Goal: Task Accomplishment & Management: Manage account settings

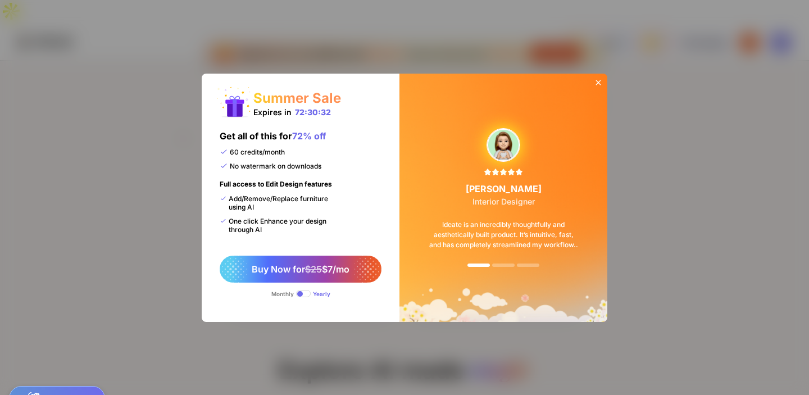
click at [599, 84] on icon at bounding box center [598, 82] width 9 height 9
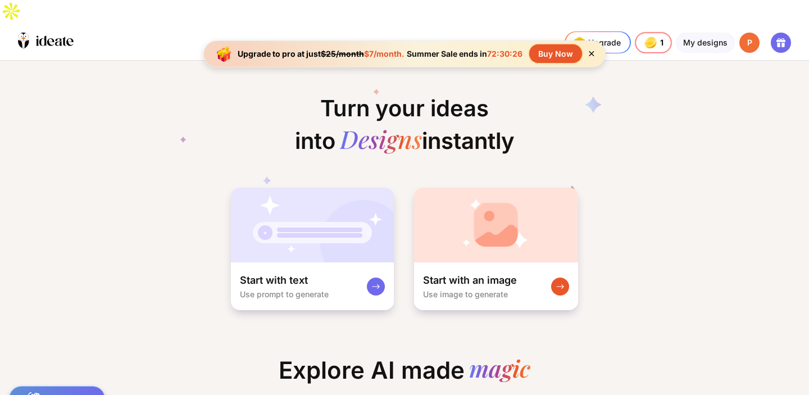
click at [753, 33] on div "P" at bounding box center [750, 43] width 20 height 20
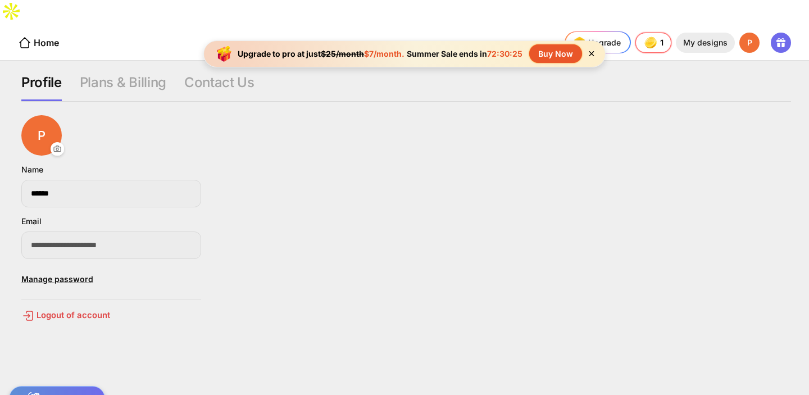
click at [727, 33] on div "My designs" at bounding box center [705, 43] width 59 height 20
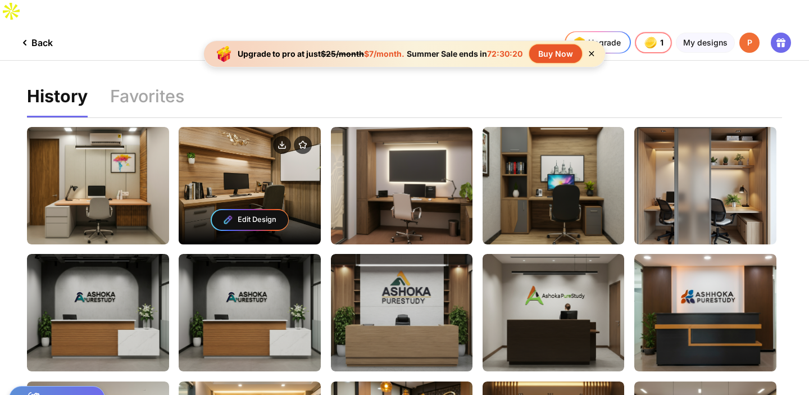
click at [293, 140] on div at bounding box center [250, 146] width 142 height 38
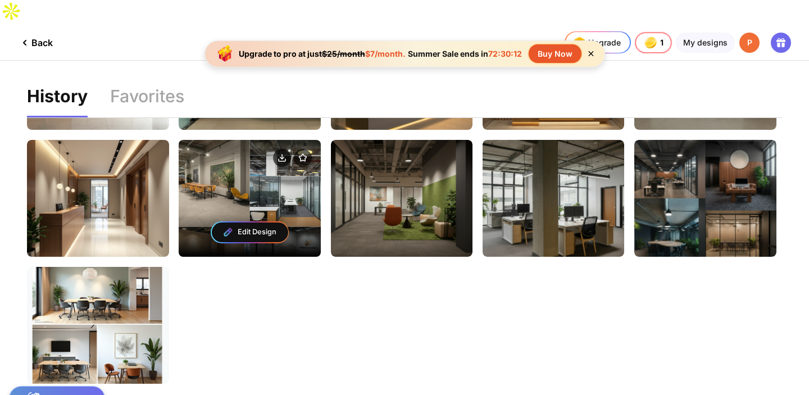
click at [277, 175] on div "Edit Design" at bounding box center [250, 198] width 142 height 117
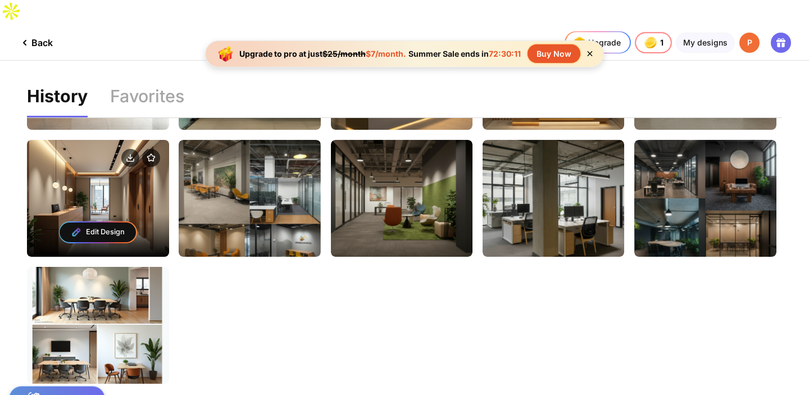
click at [124, 208] on div "Edit Design" at bounding box center [98, 232] width 142 height 49
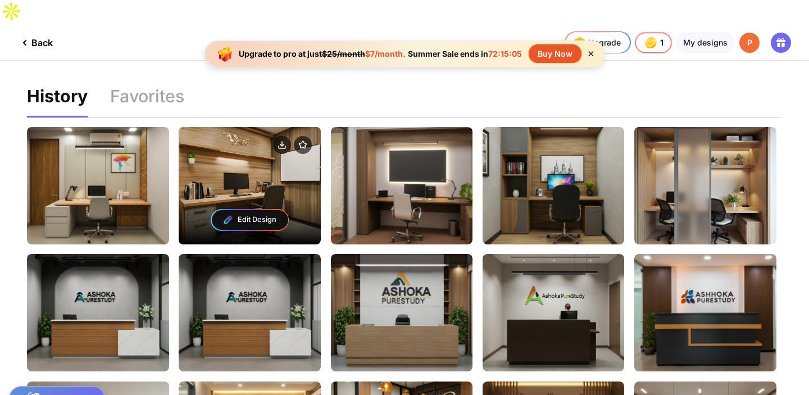
click at [264, 210] on div "Edit Design" at bounding box center [250, 220] width 76 height 20
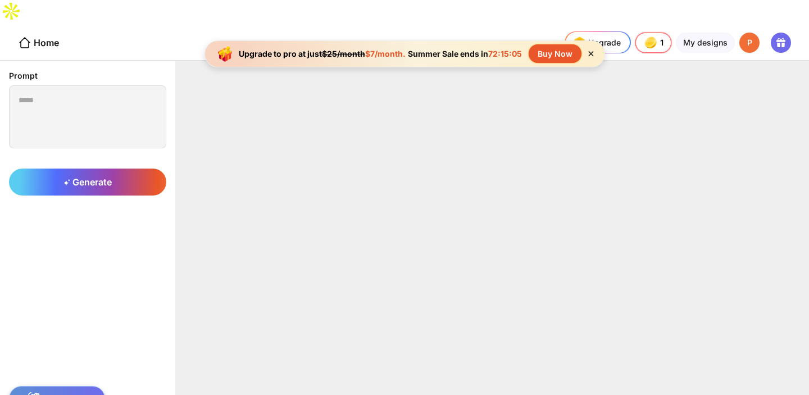
type textarea "**********"
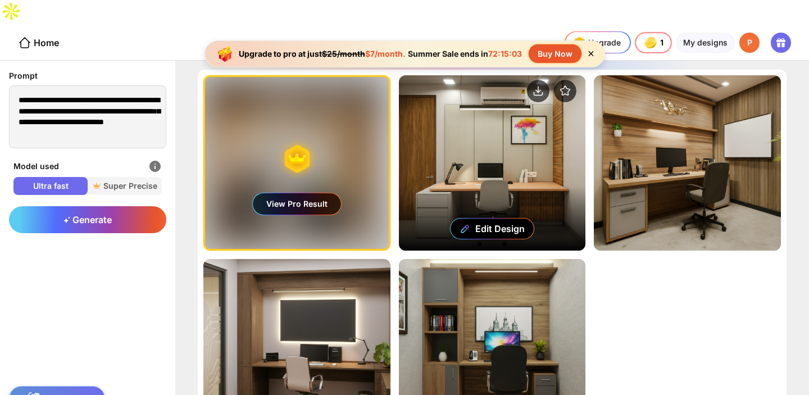
click at [447, 131] on div "Edit Design" at bounding box center [492, 162] width 187 height 175
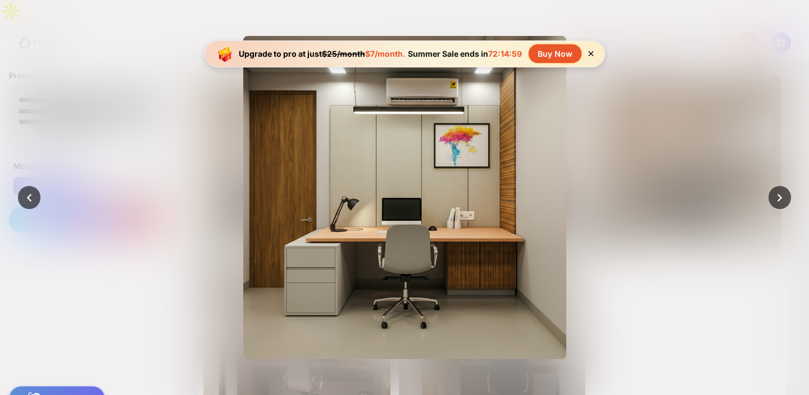
click at [698, 110] on div at bounding box center [404, 197] width 809 height 395
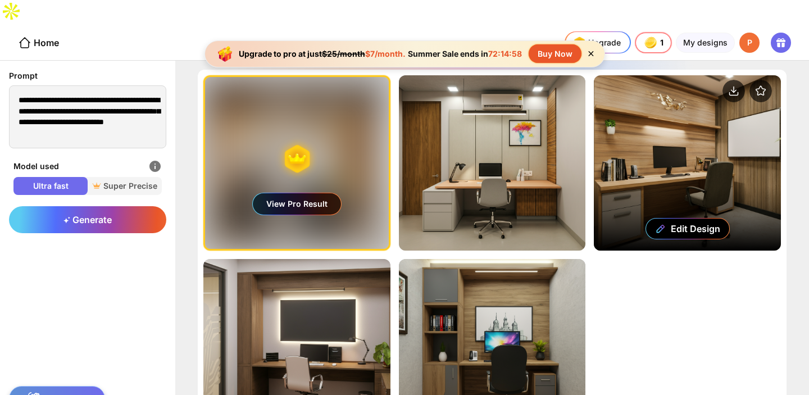
click at [709, 75] on div "Edit Design" at bounding box center [687, 162] width 187 height 175
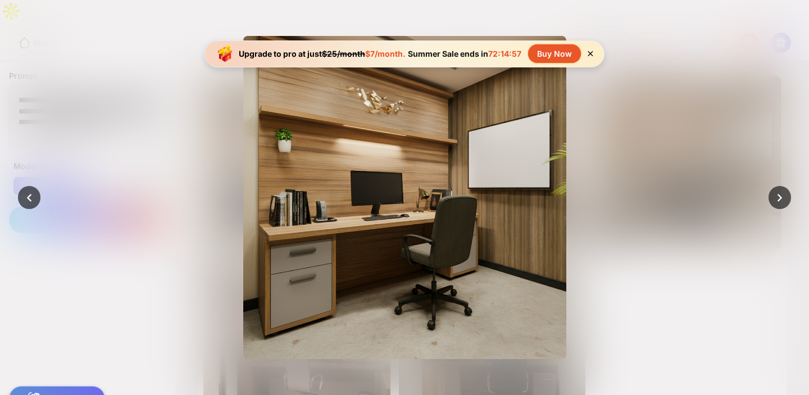
click at [646, 197] on div at bounding box center [404, 197] width 809 height 395
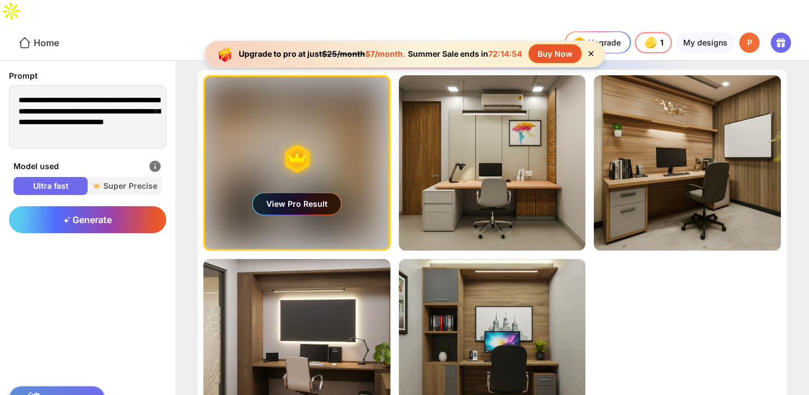
click at [42, 36] on div "Home" at bounding box center [38, 42] width 41 height 13
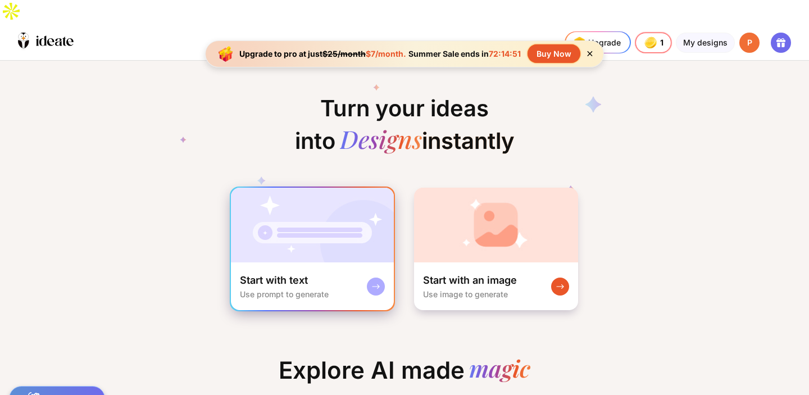
click at [350, 220] on img at bounding box center [312, 225] width 163 height 75
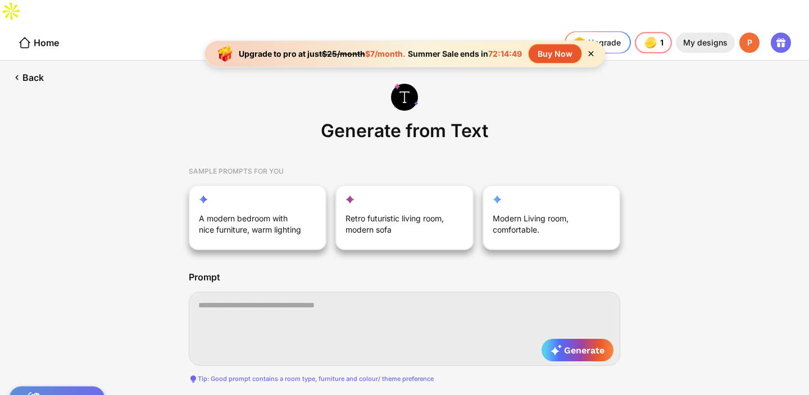
click at [705, 33] on div "My designs" at bounding box center [705, 43] width 59 height 20
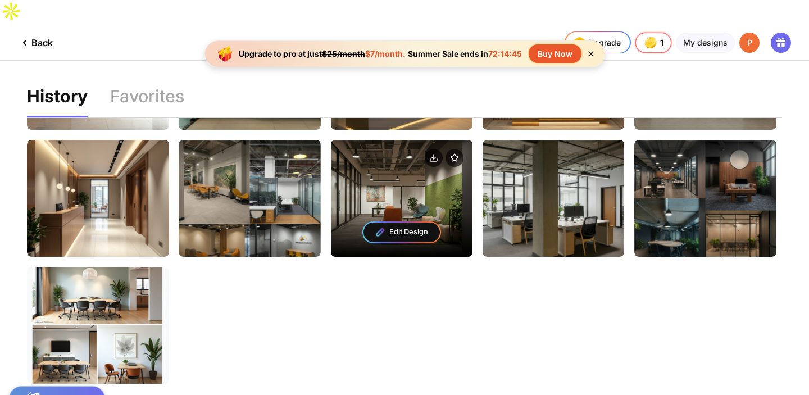
click at [397, 163] on div "Edit Design" at bounding box center [402, 198] width 142 height 117
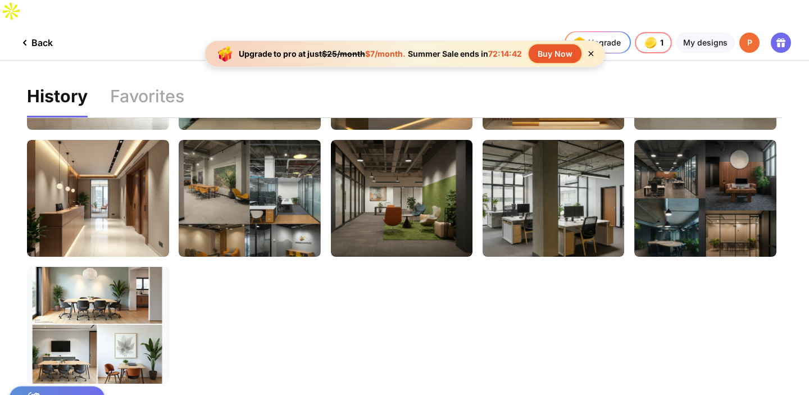
click at [750, 33] on div "P" at bounding box center [750, 43] width 20 height 20
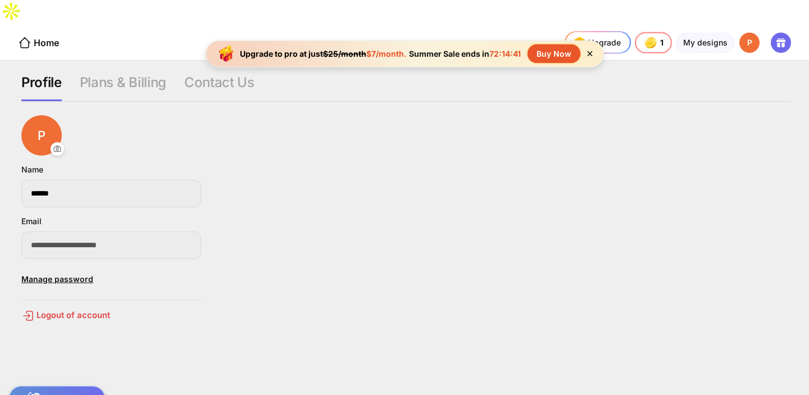
click at [749, 33] on div "P" at bounding box center [750, 43] width 20 height 20
click at [67, 309] on div "Logout of account" at bounding box center [111, 315] width 180 height 13
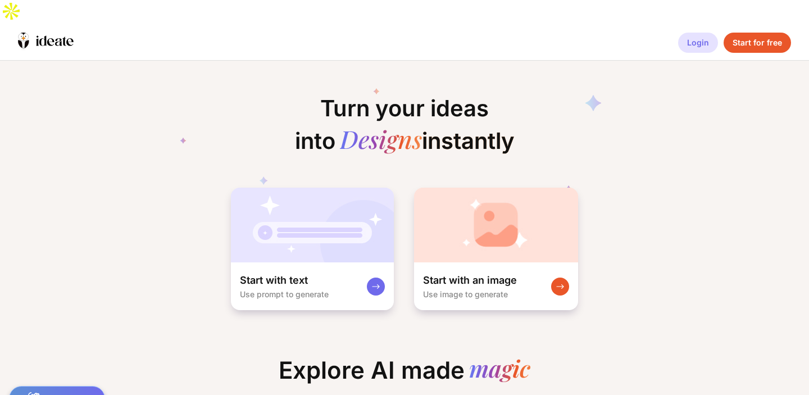
click at [702, 33] on div "Login" at bounding box center [698, 43] width 40 height 20
